Goal: Find specific page/section: Find specific page/section

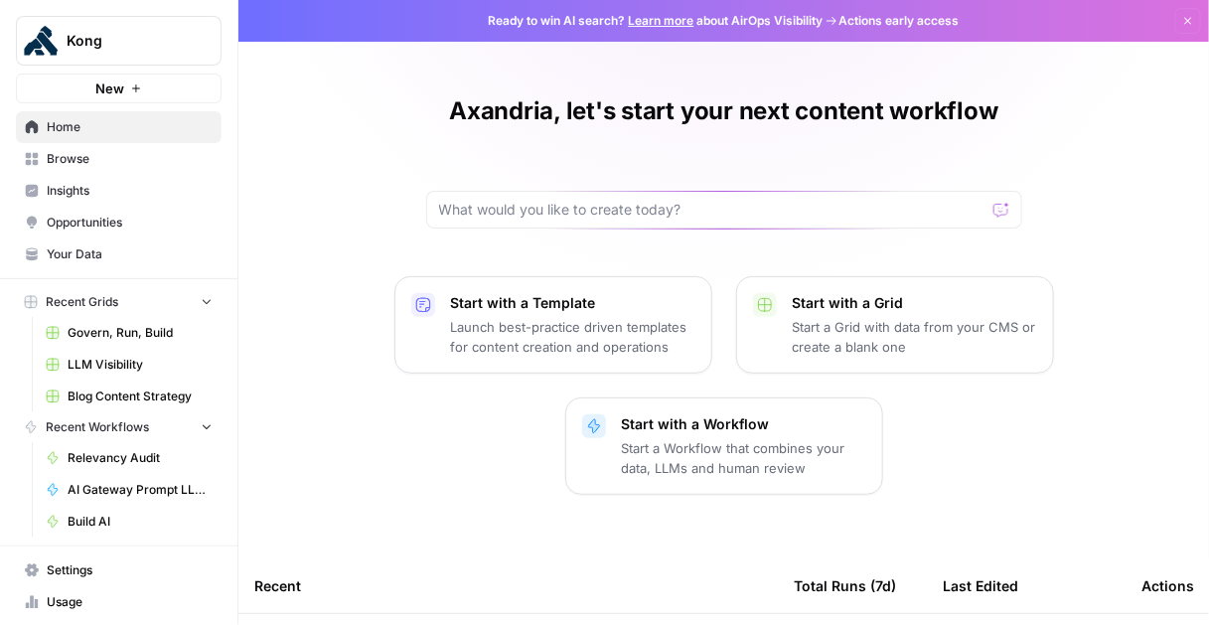
scroll to position [60, 0]
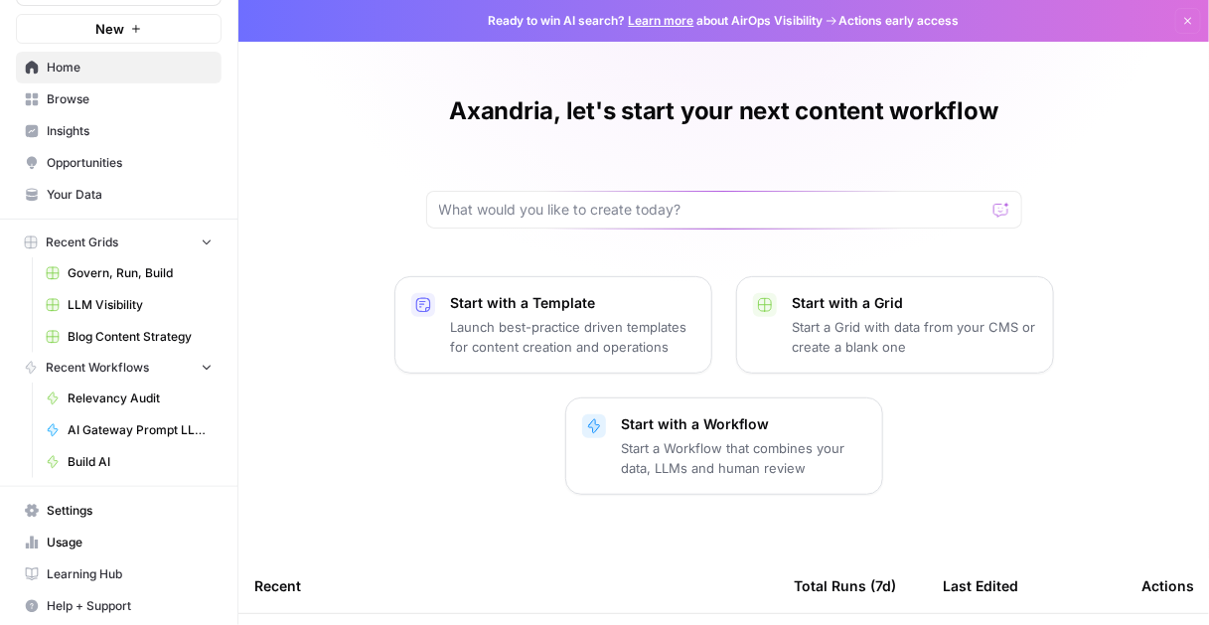
click at [120, 601] on span "Help + Support" at bounding box center [130, 606] width 166 height 18
click at [297, 597] on span "Chat & Support" at bounding box center [331, 594] width 133 height 18
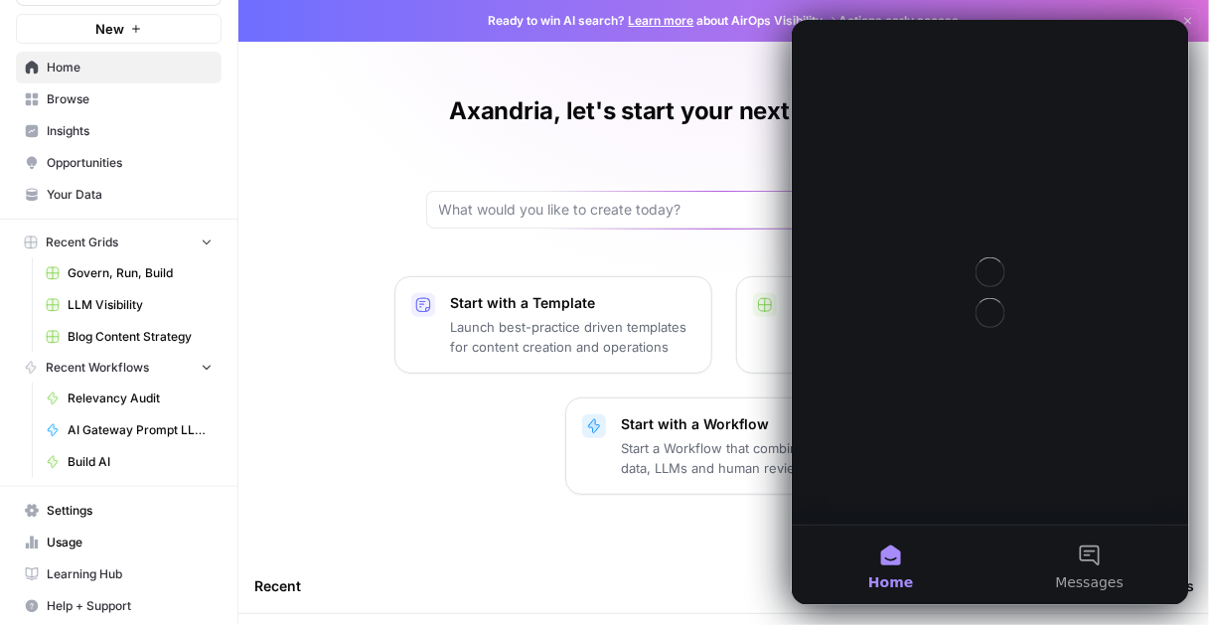
scroll to position [0, 0]
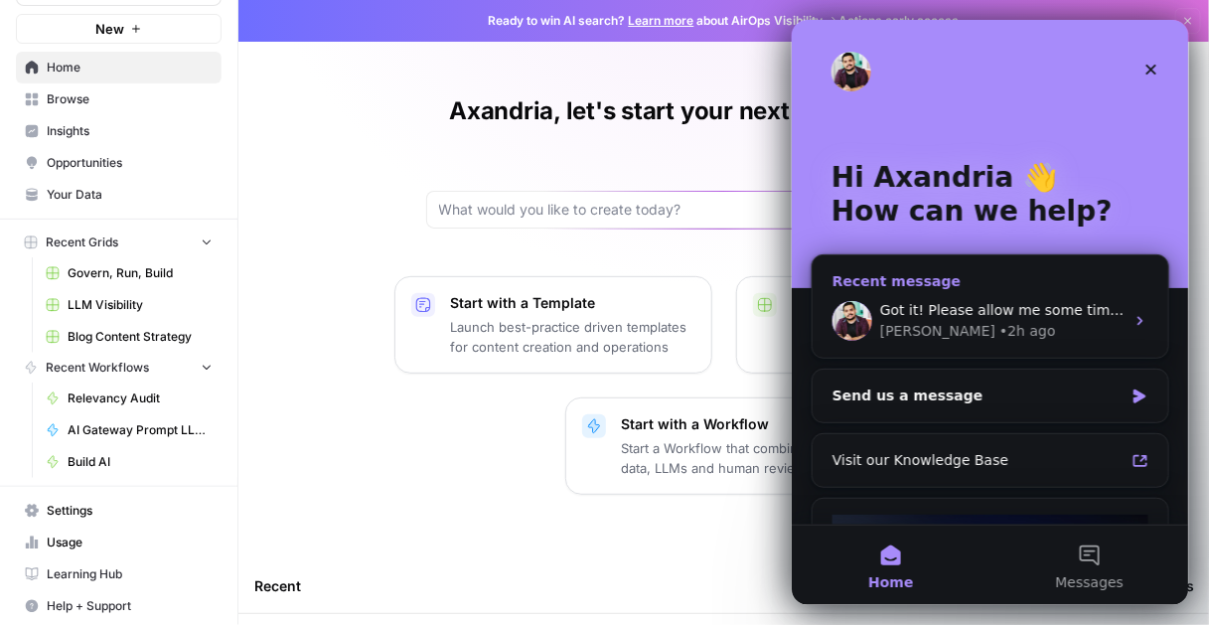
click at [1047, 314] on span "Got it! Please allow me some time while I check on this for you." at bounding box center [1100, 309] width 443 height 16
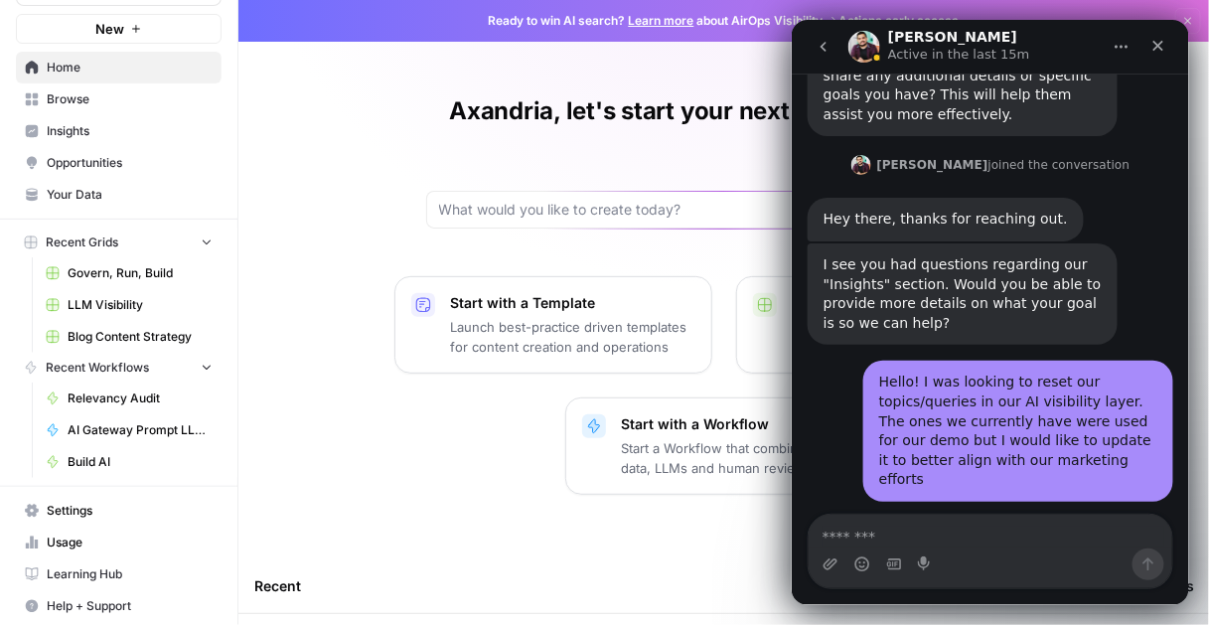
scroll to position [1929, 0]
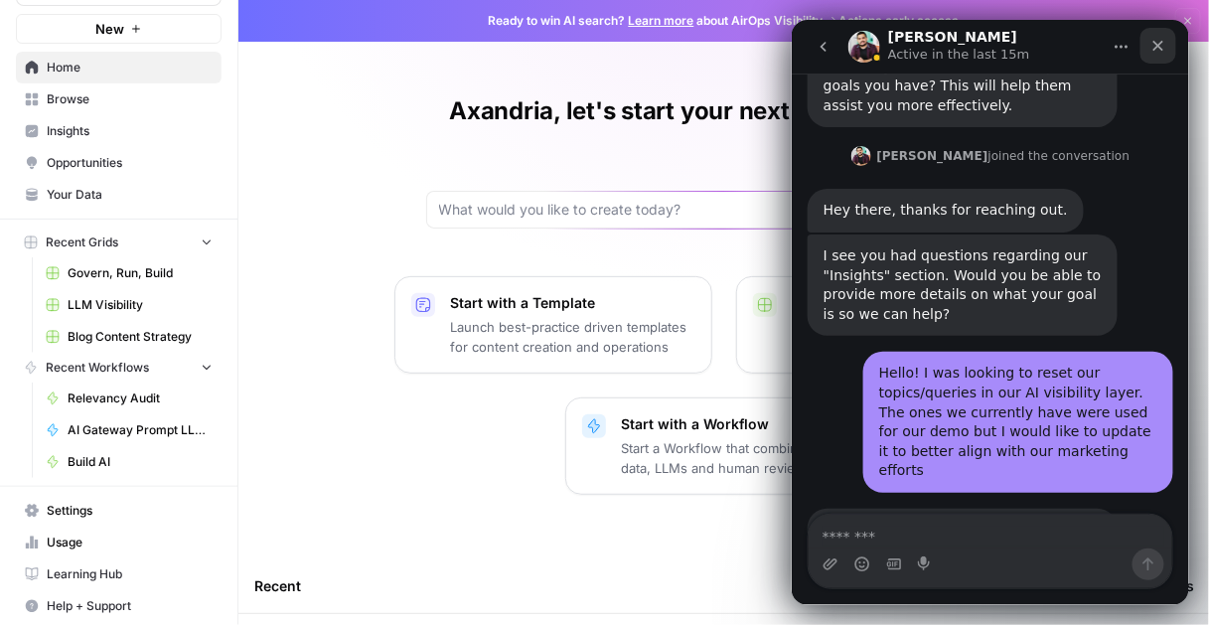
click at [1163, 43] on icon "Close" at bounding box center [1157, 45] width 16 height 16
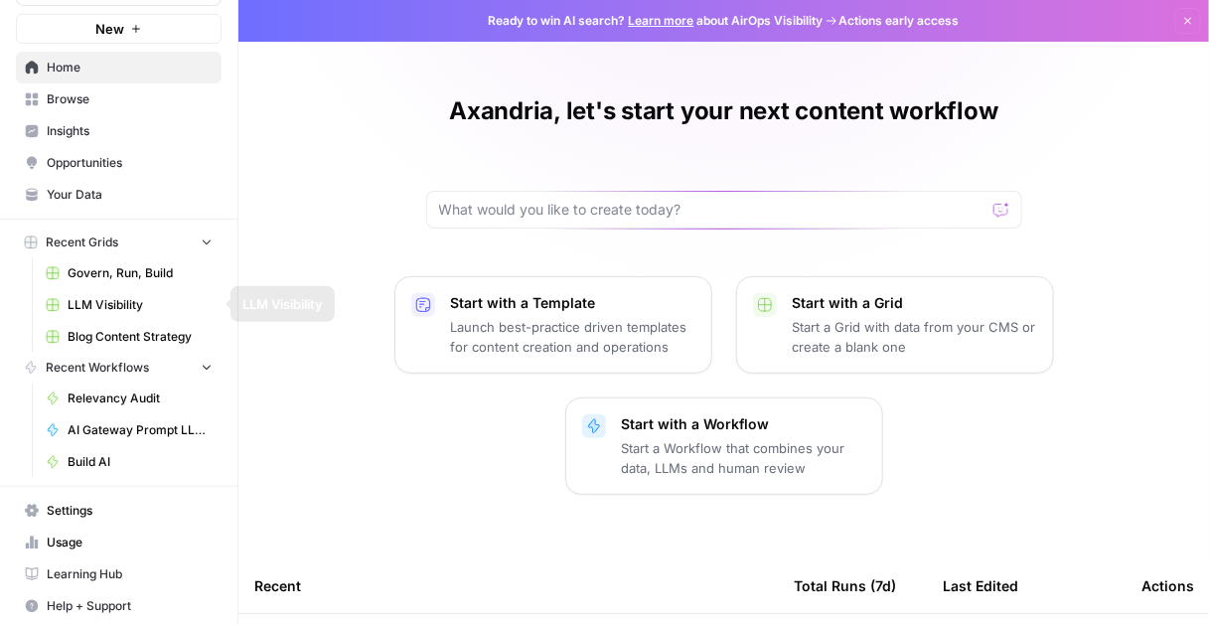
click at [118, 304] on span "LLM Visibility" at bounding box center [140, 305] width 145 height 18
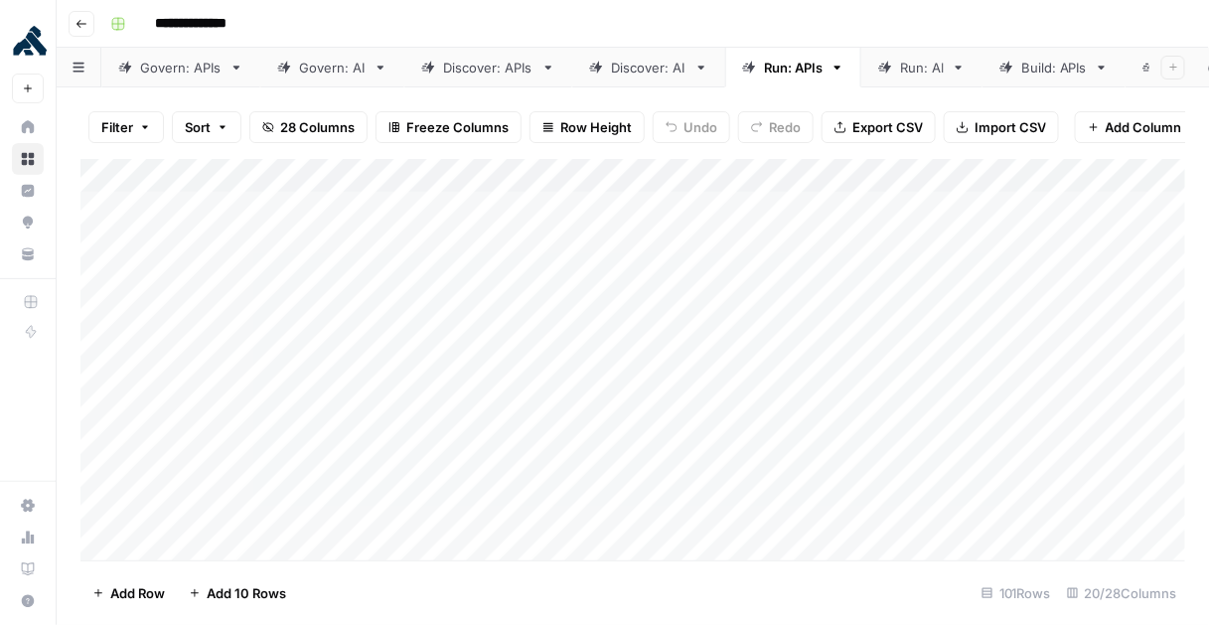
click at [913, 74] on div "Run: AI" at bounding box center [922, 68] width 44 height 20
